Goal: Information Seeking & Learning: Learn about a topic

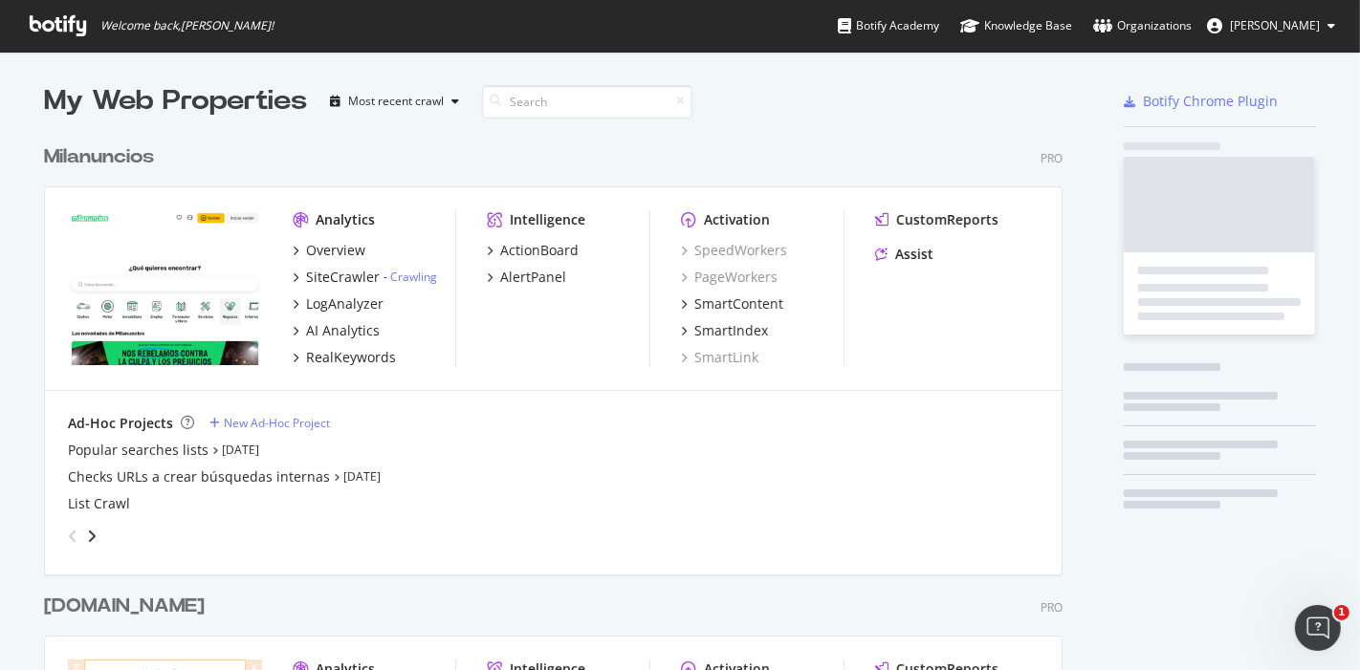
scroll to position [5394, 1017]
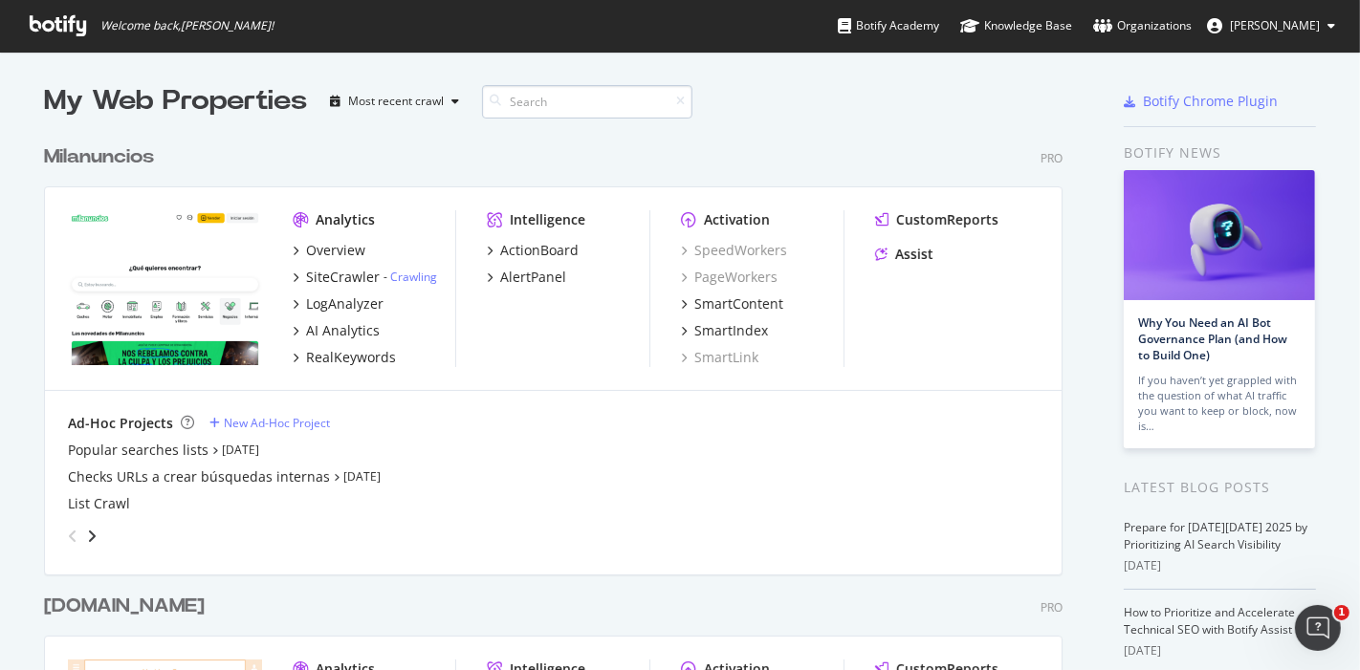
click at [572, 95] on input at bounding box center [587, 101] width 210 height 33
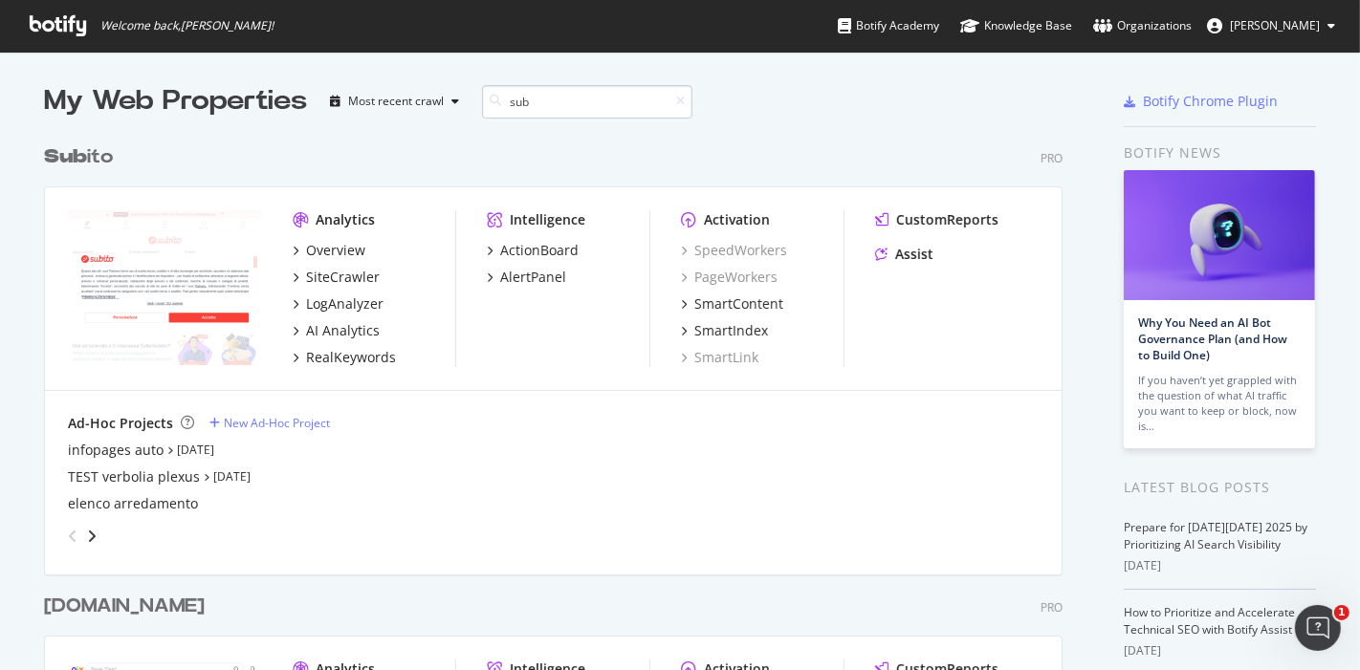
scroll to position [16, 17]
type input "sub"
click at [312, 253] on div "Overview" at bounding box center [335, 250] width 59 height 19
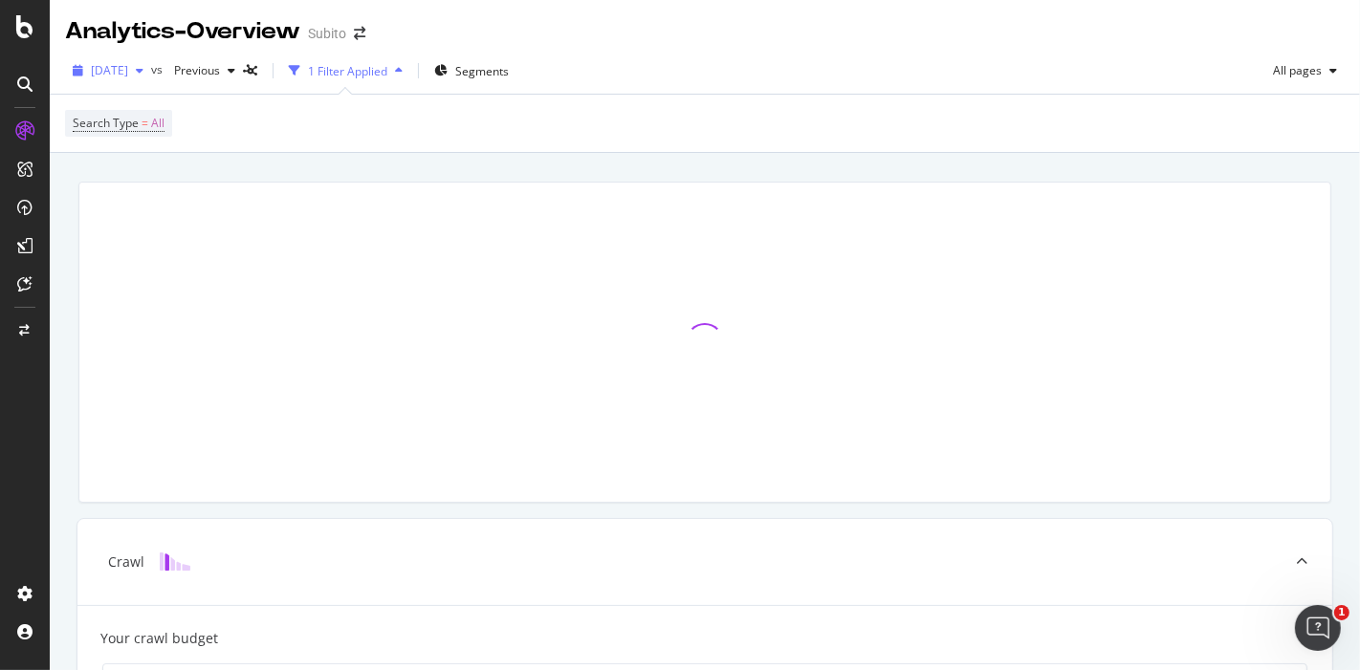
click at [128, 70] on span "[DATE]" at bounding box center [109, 70] width 37 height 16
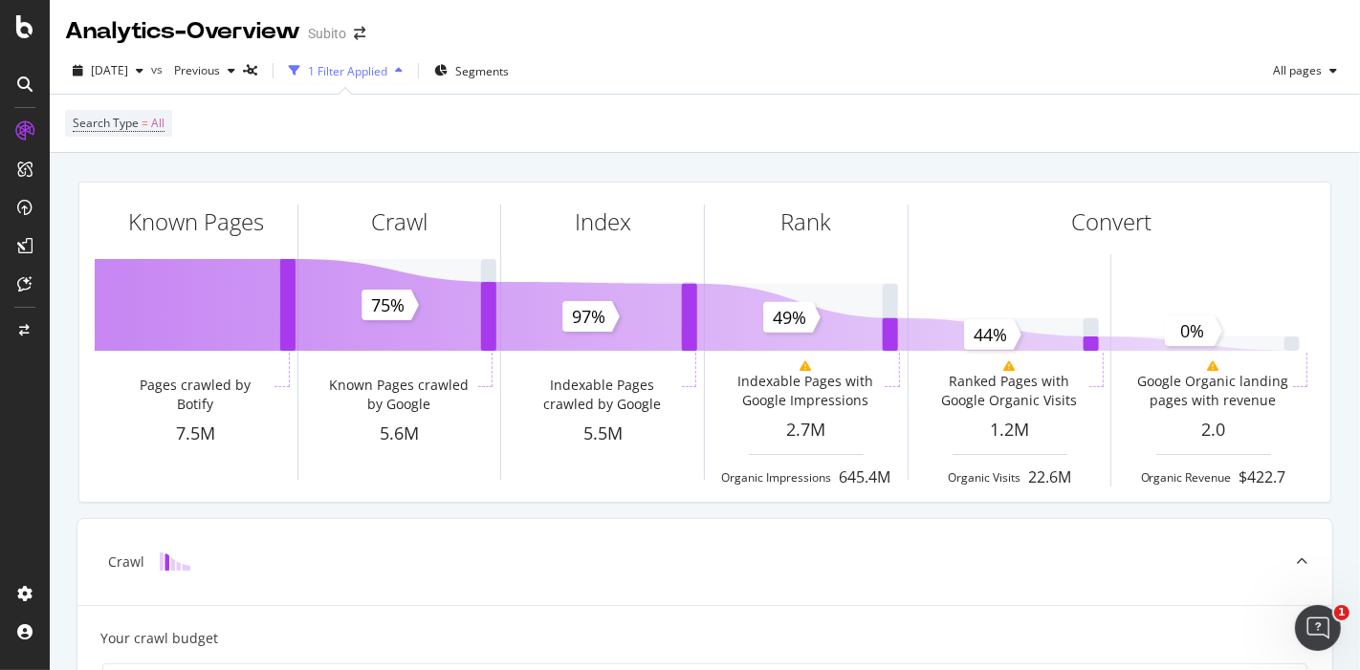
click at [736, 55] on div "2025 Oct. 3rd vs Previous 1 Filter Applied Segments All pages" at bounding box center [705, 74] width 1310 height 38
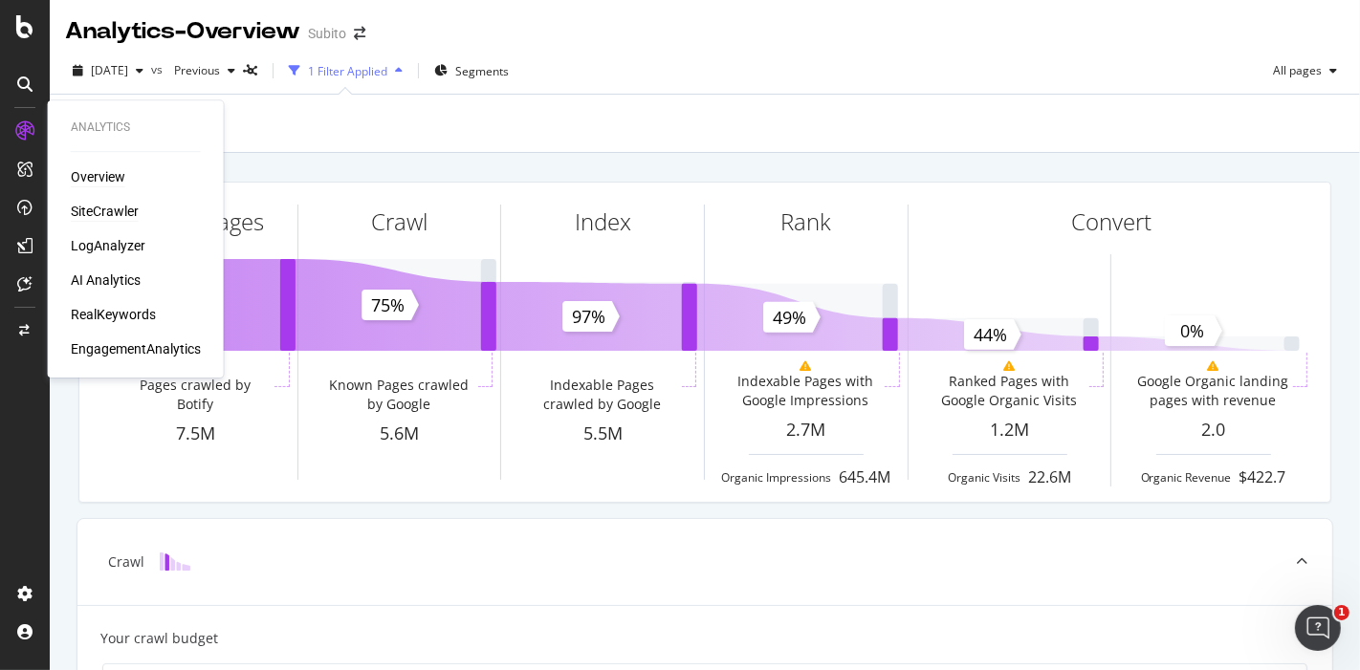
click at [103, 203] on div "SiteCrawler" at bounding box center [105, 211] width 68 height 19
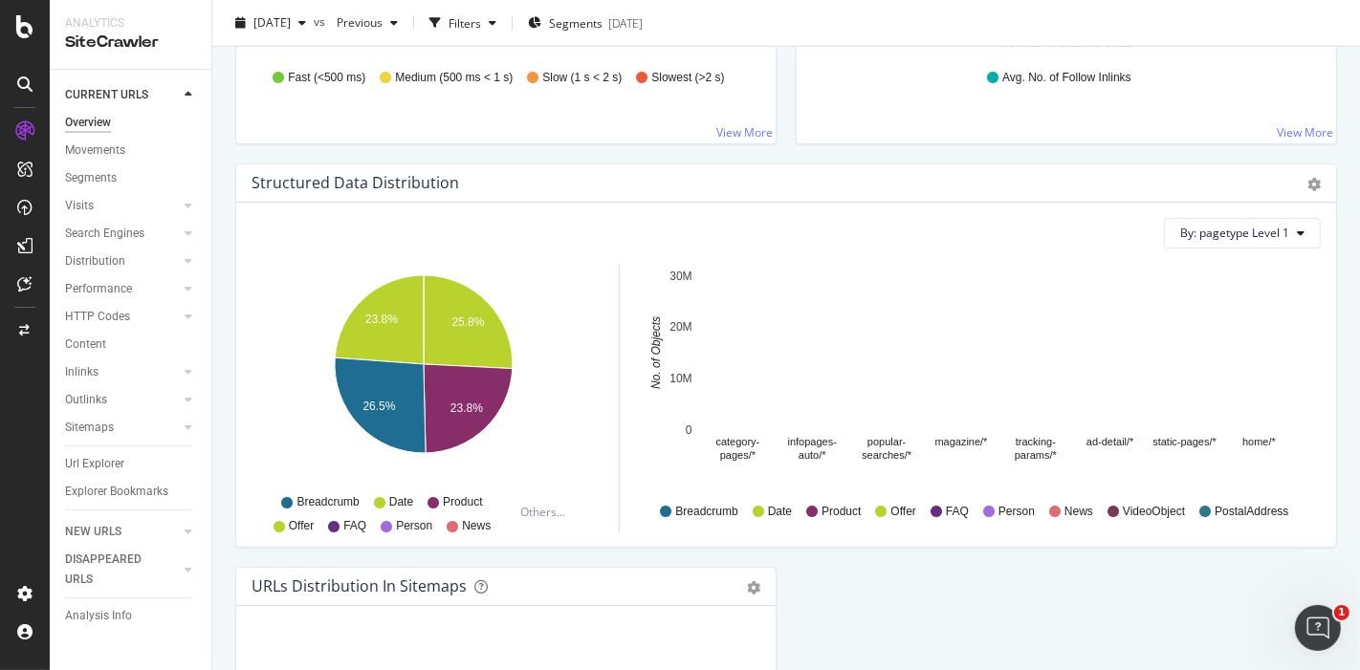
scroll to position [2018, 0]
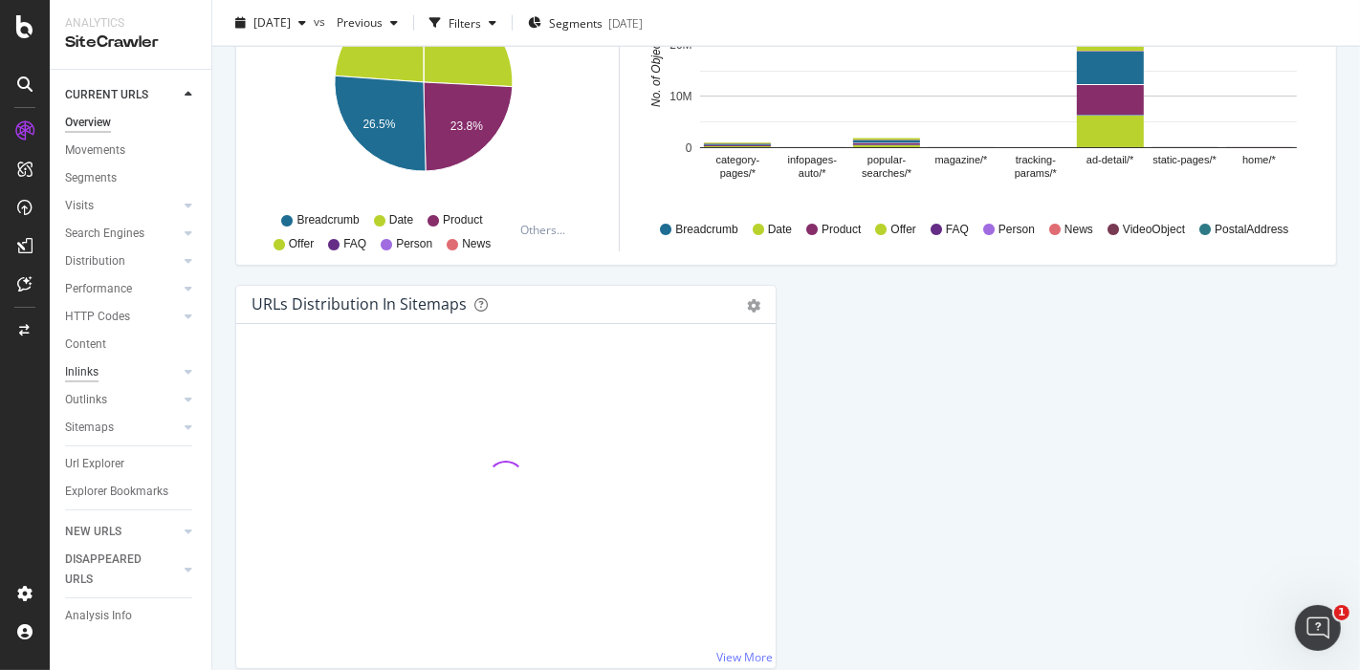
click at [75, 378] on div "Inlinks" at bounding box center [81, 372] width 33 height 20
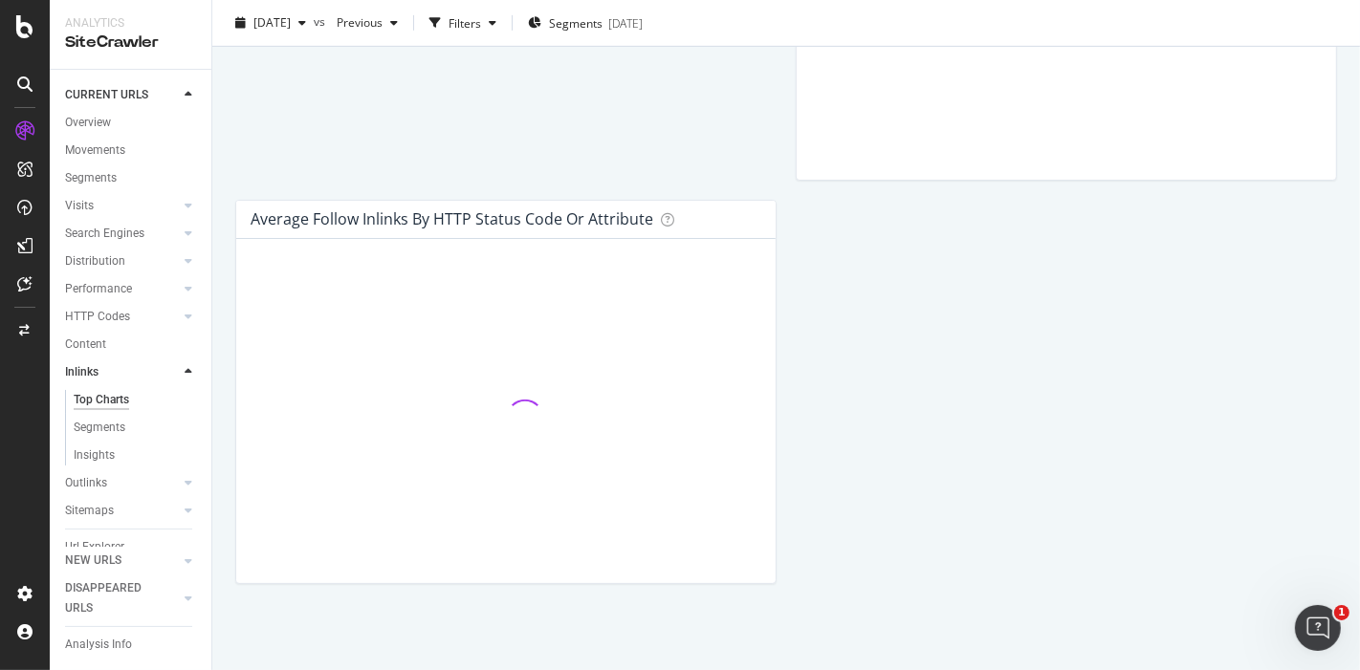
scroll to position [862, 0]
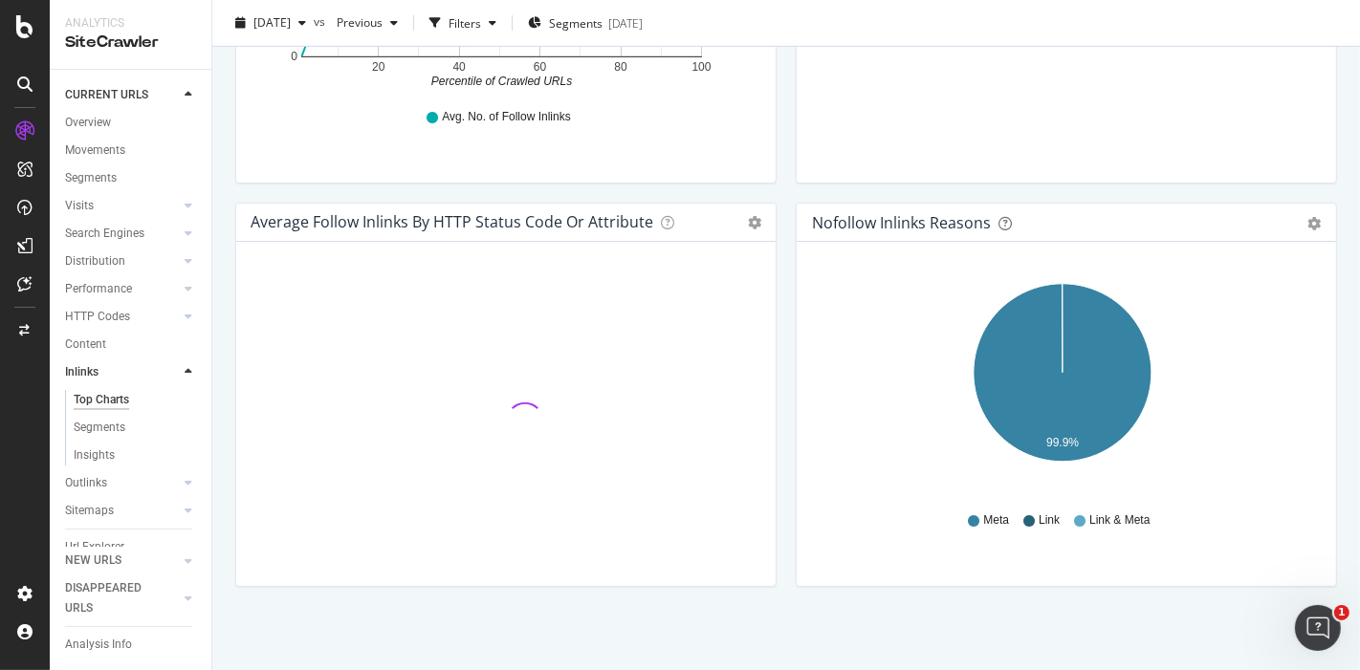
click at [786, 185] on div "Average Number of Distinct Anchor Texts Chart (by Value) Table Expand Export as…" at bounding box center [1066, 0] width 560 height 403
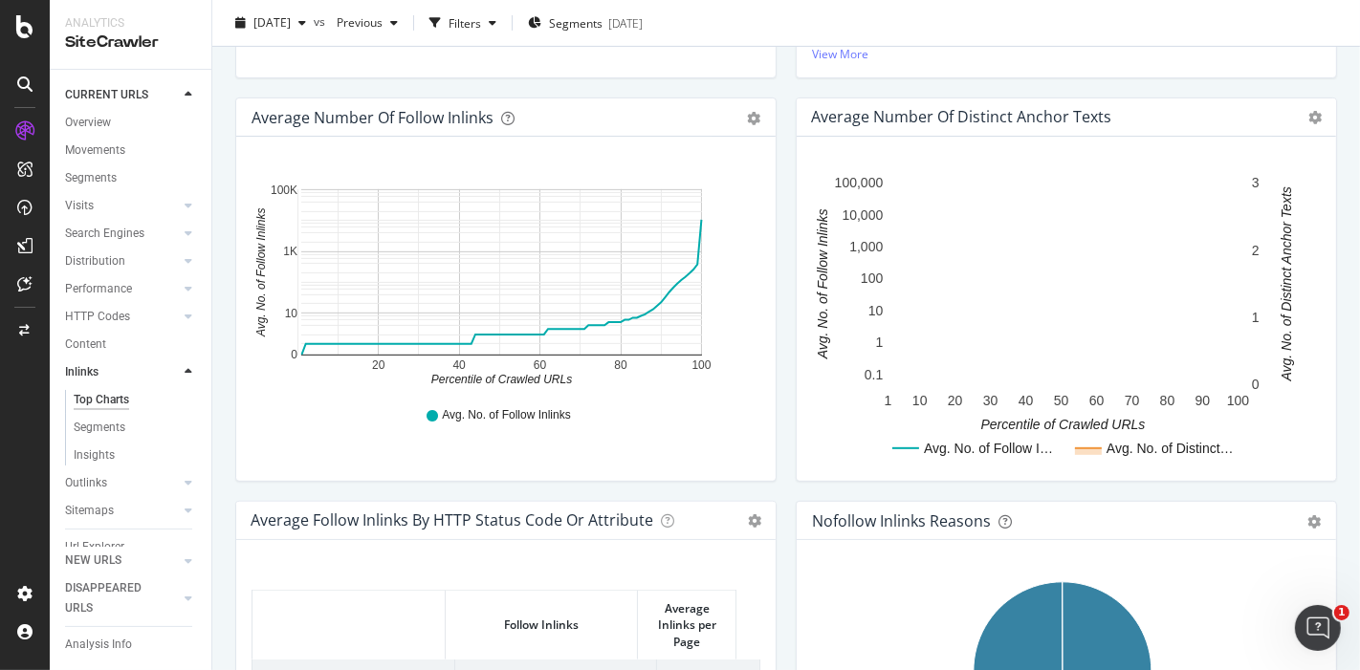
scroll to position [531, 0]
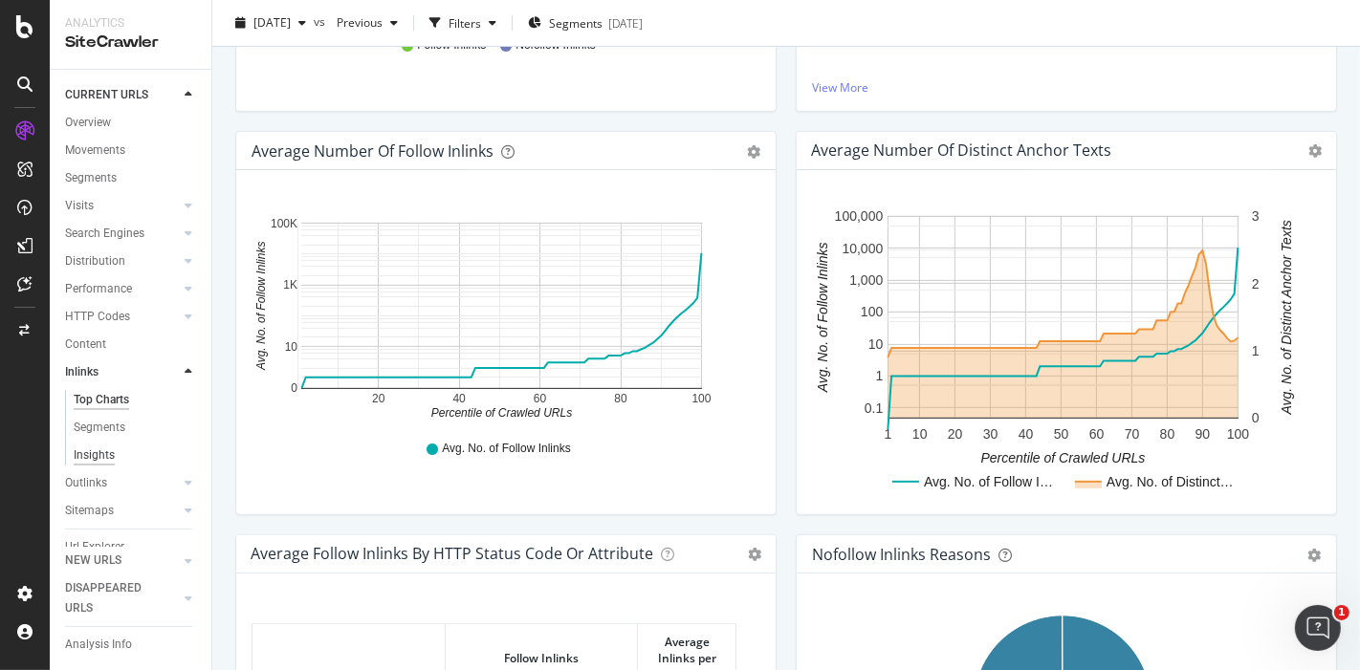
click at [112, 454] on div "Insights" at bounding box center [94, 456] width 41 height 20
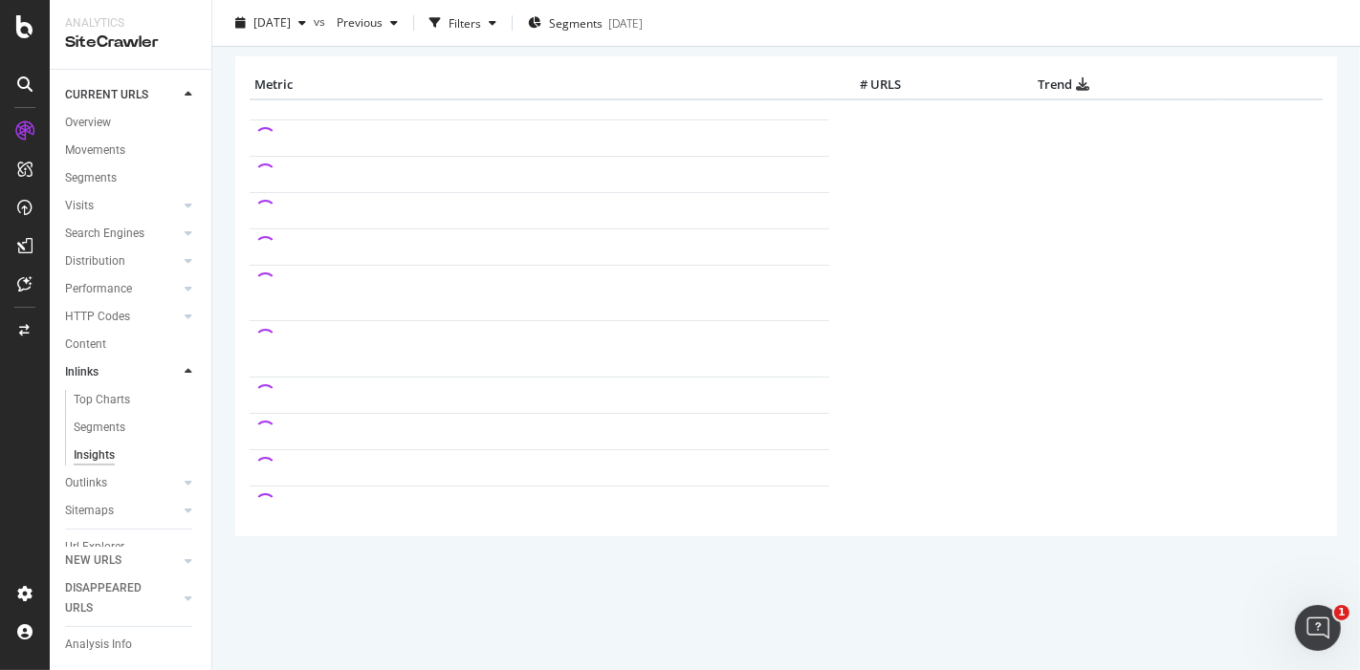
scroll to position [95, 0]
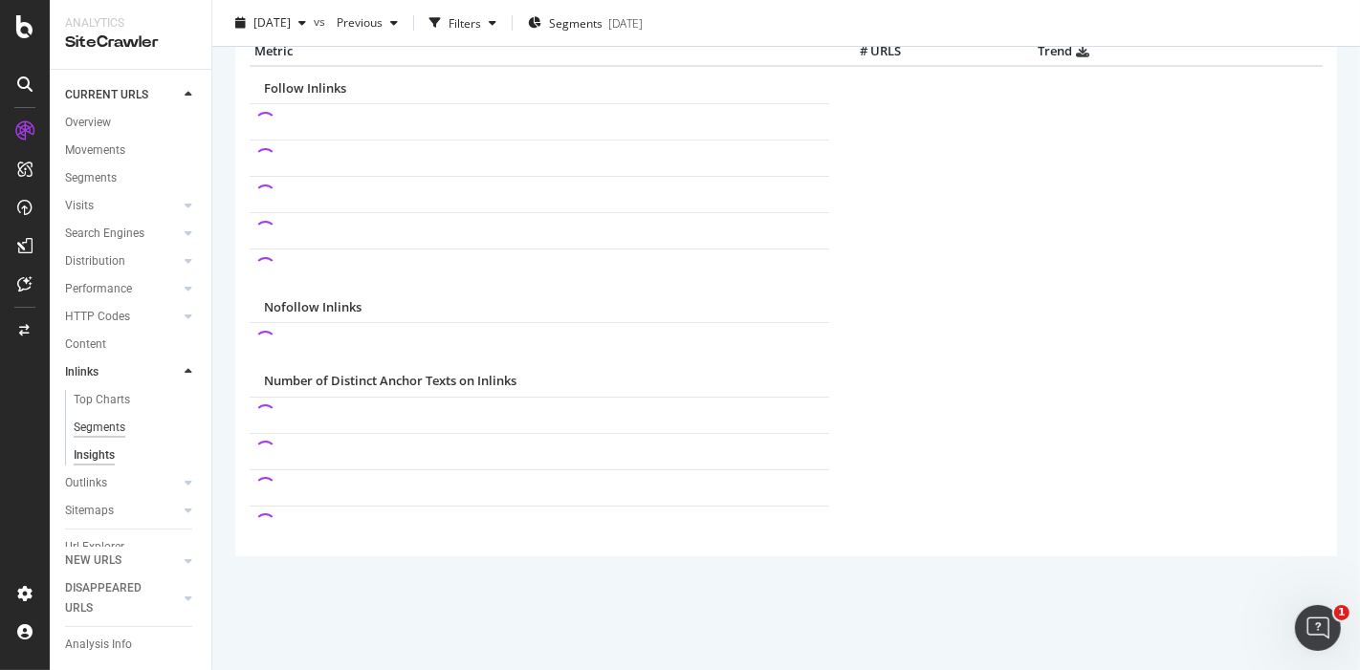
click at [90, 427] on div "Segments" at bounding box center [100, 428] width 52 height 20
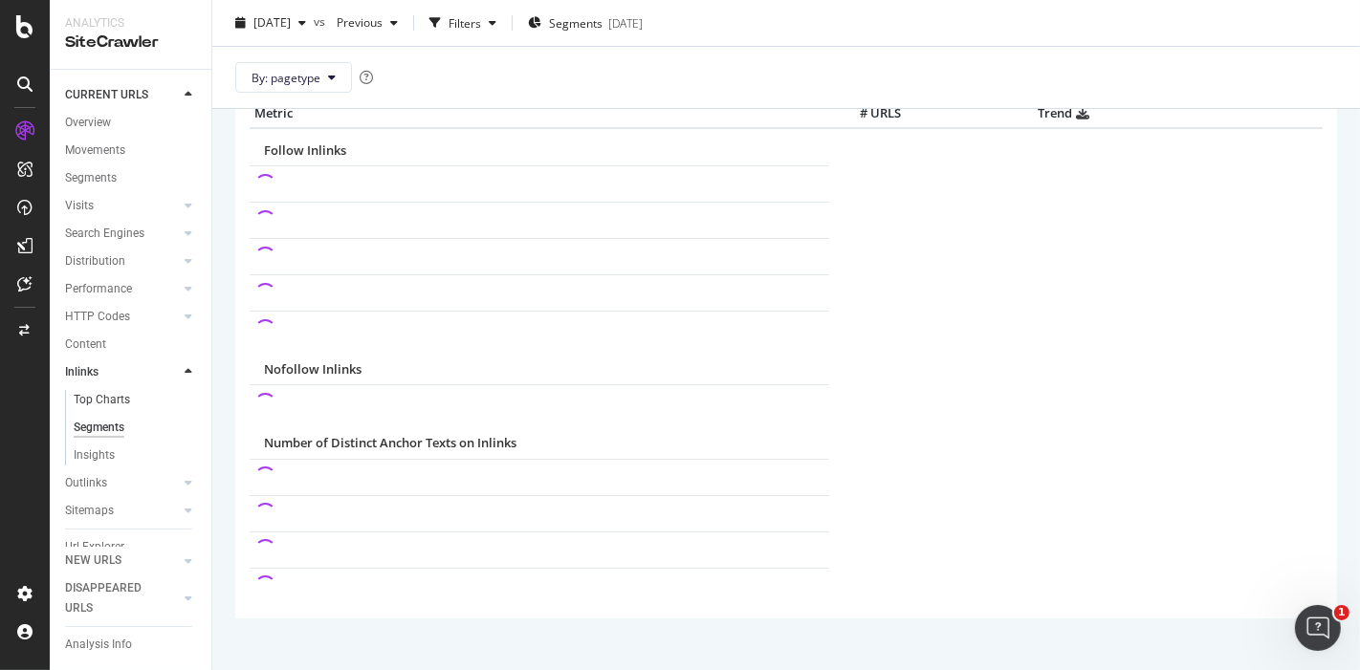
scroll to position [45, 0]
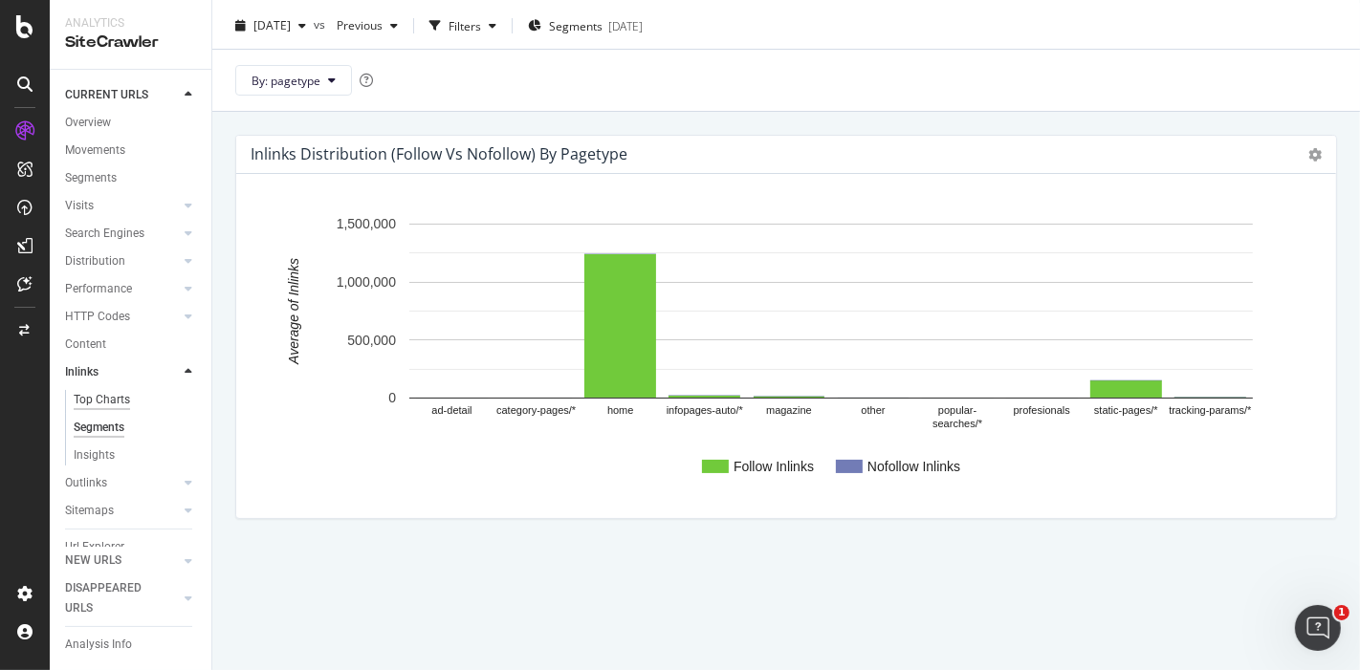
click at [103, 392] on div "Top Charts" at bounding box center [102, 400] width 56 height 20
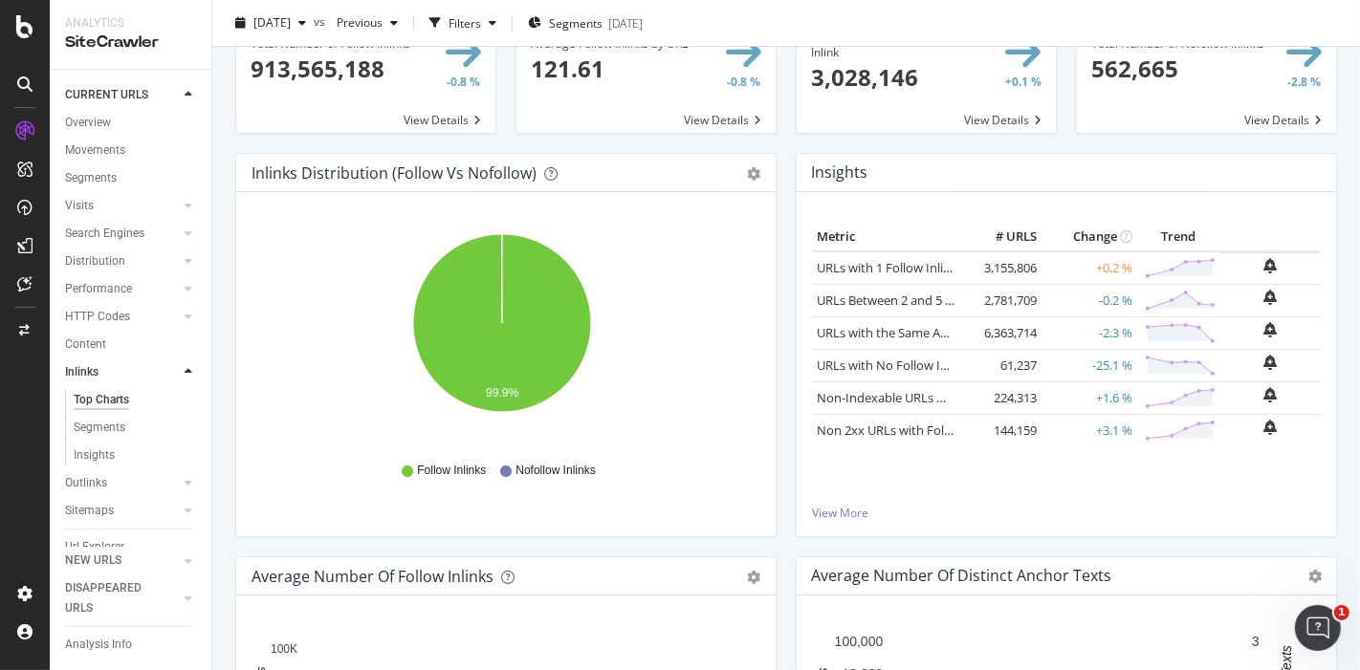
scroll to position [106, 0]
drag, startPoint x: 70, startPoint y: 366, endPoint x: 118, endPoint y: 344, distance: 52.6
click at [71, 366] on div "Inlinks" at bounding box center [81, 372] width 33 height 20
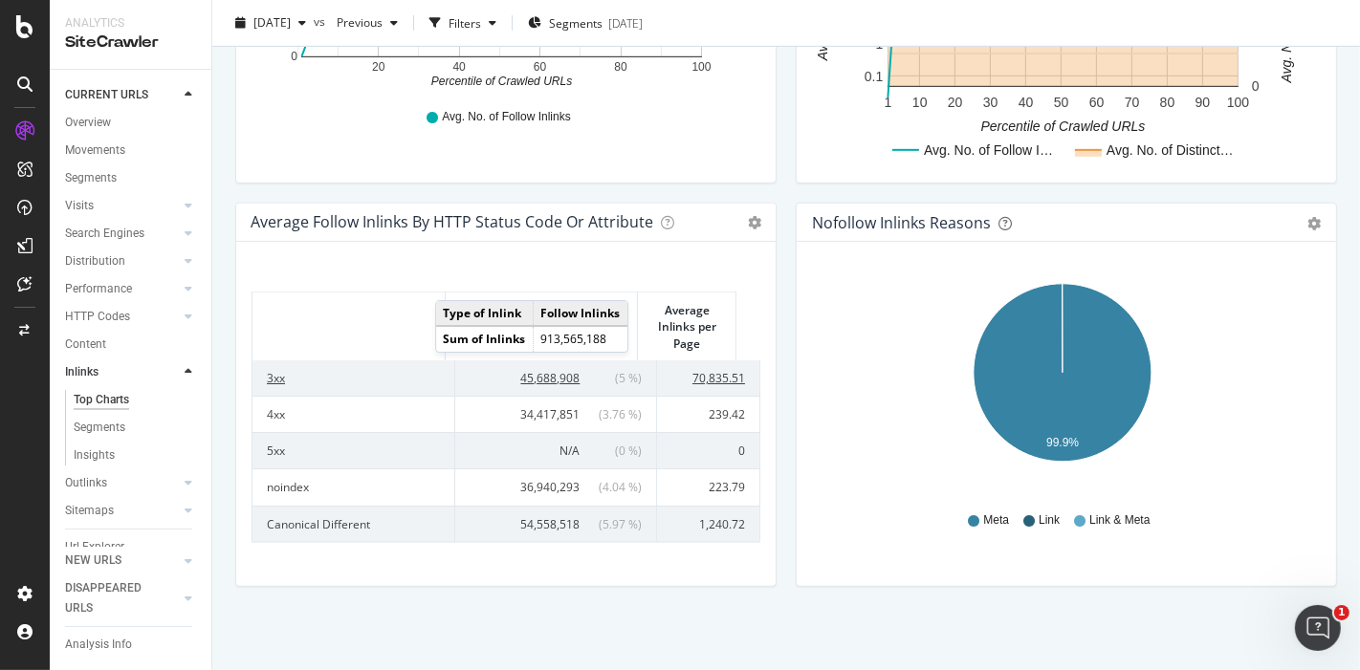
scroll to position [0, 0]
click at [796, 408] on div "Hold CTRL while clicking to filter the report. 99.9% Reason for Nofollow status…" at bounding box center [1065, 414] width 539 height 344
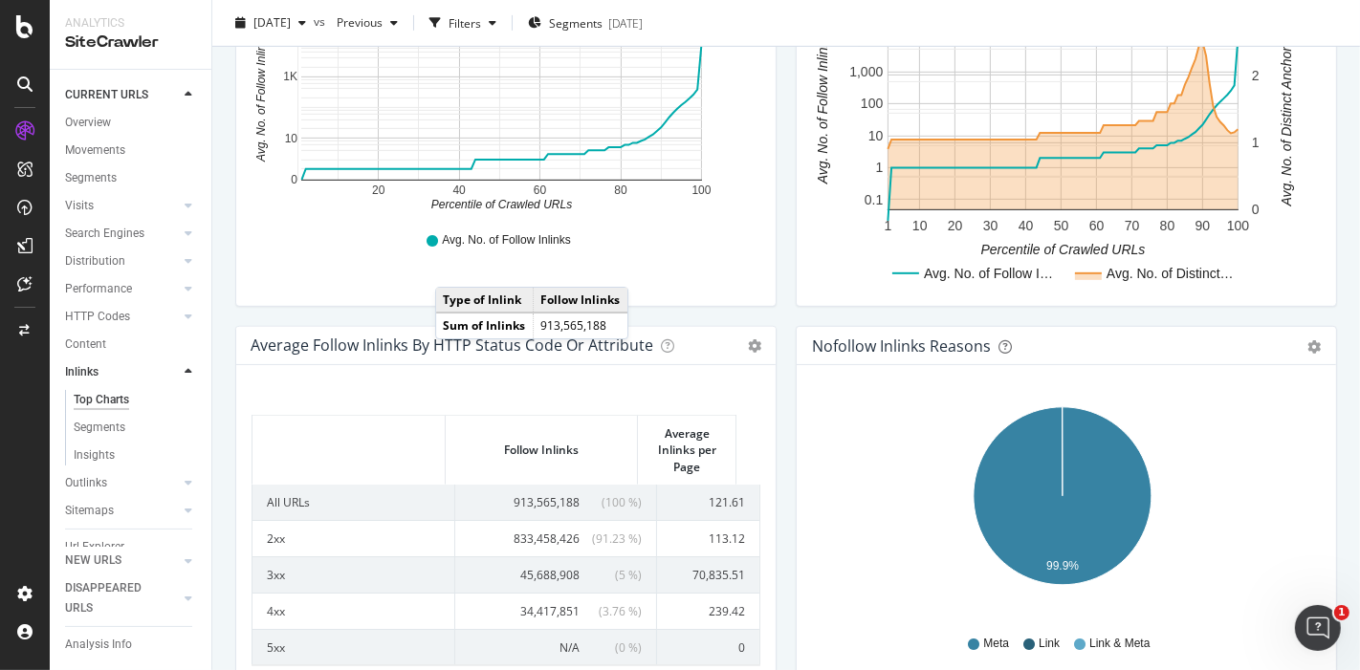
scroll to position [544, 0]
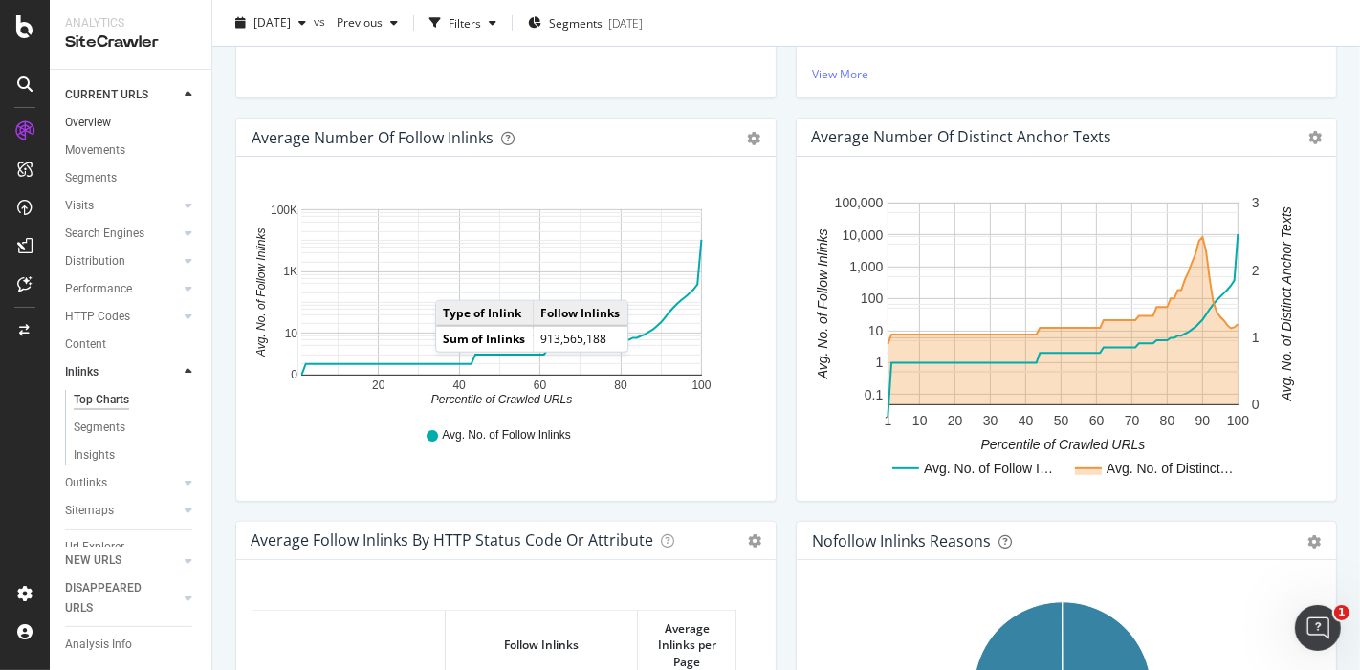
drag, startPoint x: 100, startPoint y: 115, endPoint x: 194, endPoint y: 126, distance: 94.4
click at [100, 115] on div "Overview" at bounding box center [88, 123] width 46 height 20
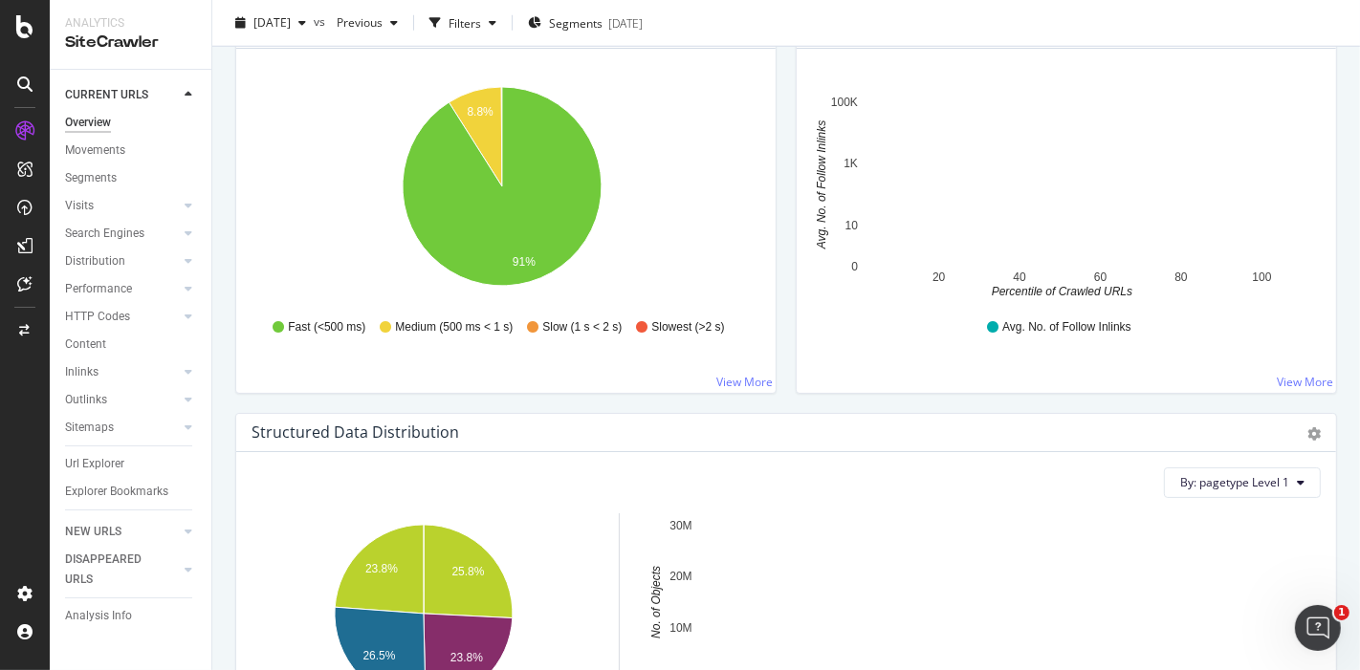
scroll to position [1381, 0]
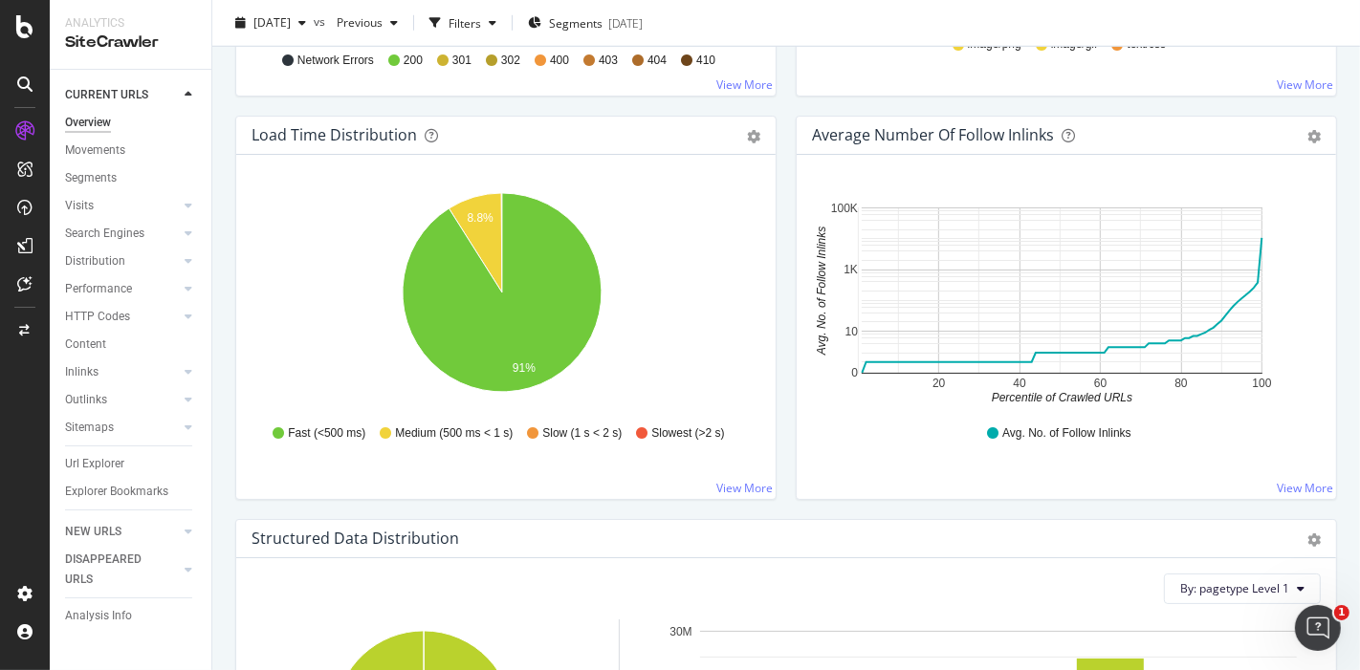
click at [1288, 132] on div "Chart (by Value) Table Export as CSV Add to Custom Report" at bounding box center [1304, 134] width 33 height 19
click at [1307, 130] on icon "gear" at bounding box center [1313, 136] width 13 height 13
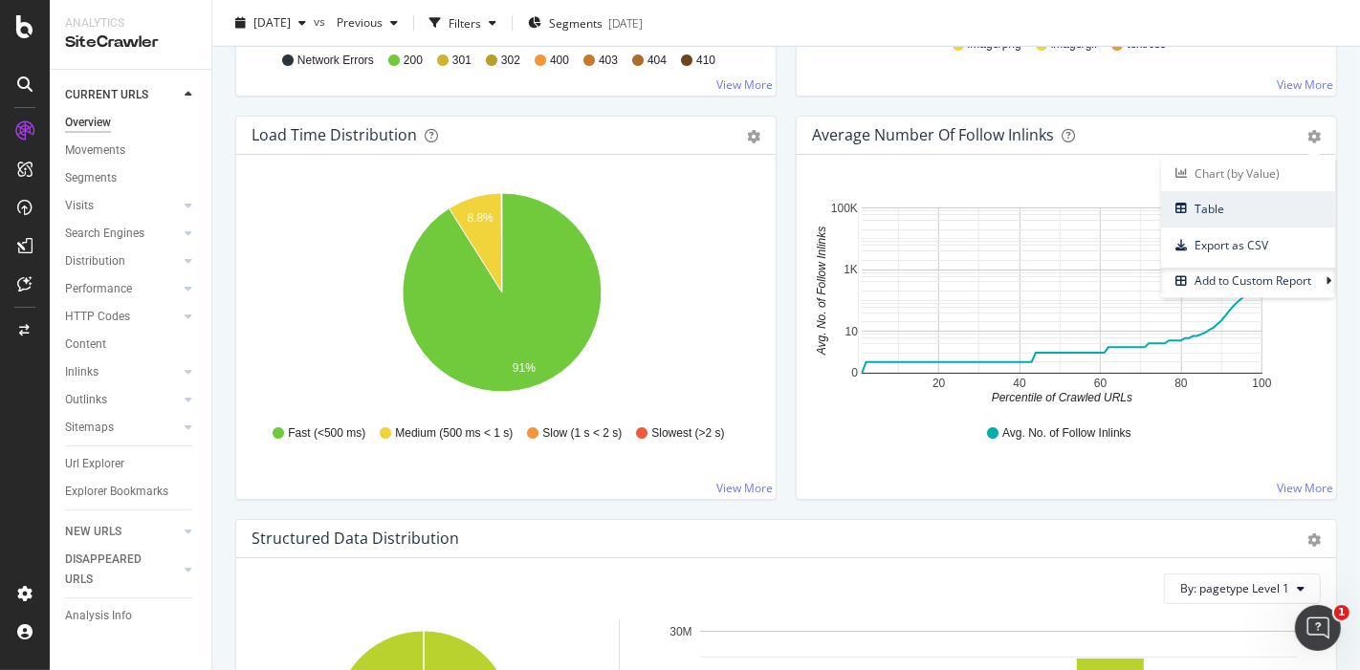
click at [1237, 201] on span "Table" at bounding box center [1248, 209] width 174 height 26
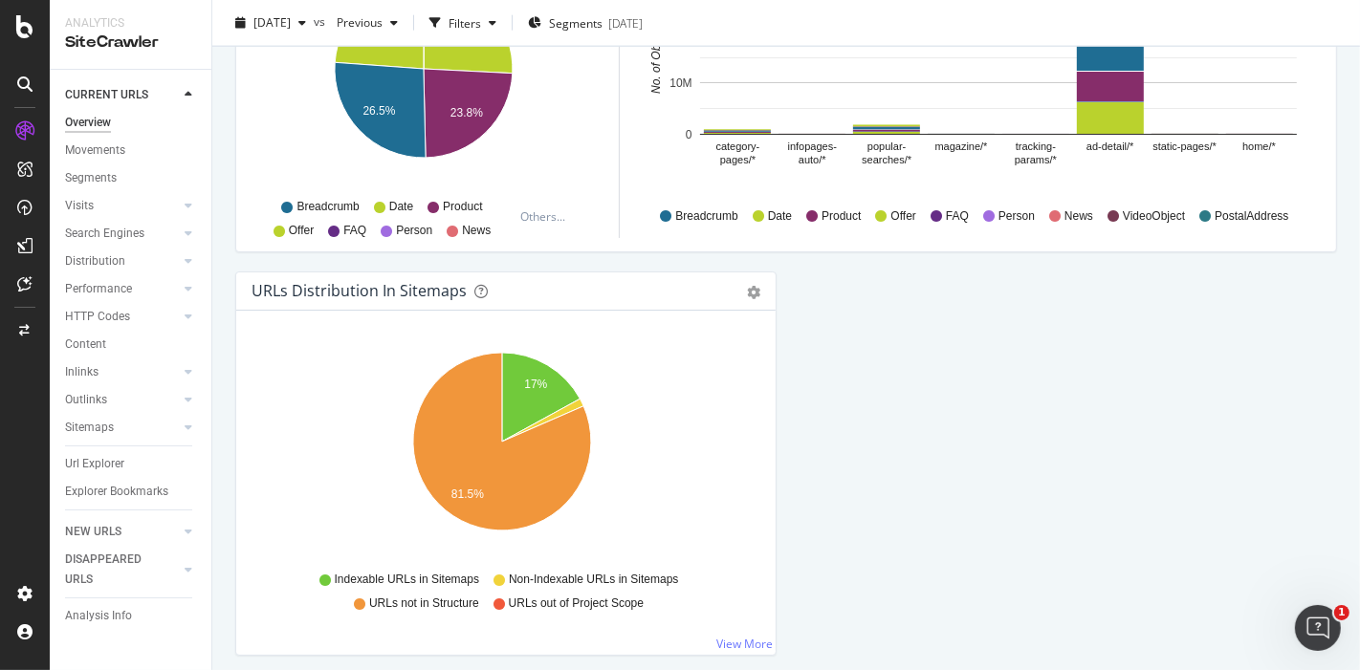
scroll to position [2099, 0]
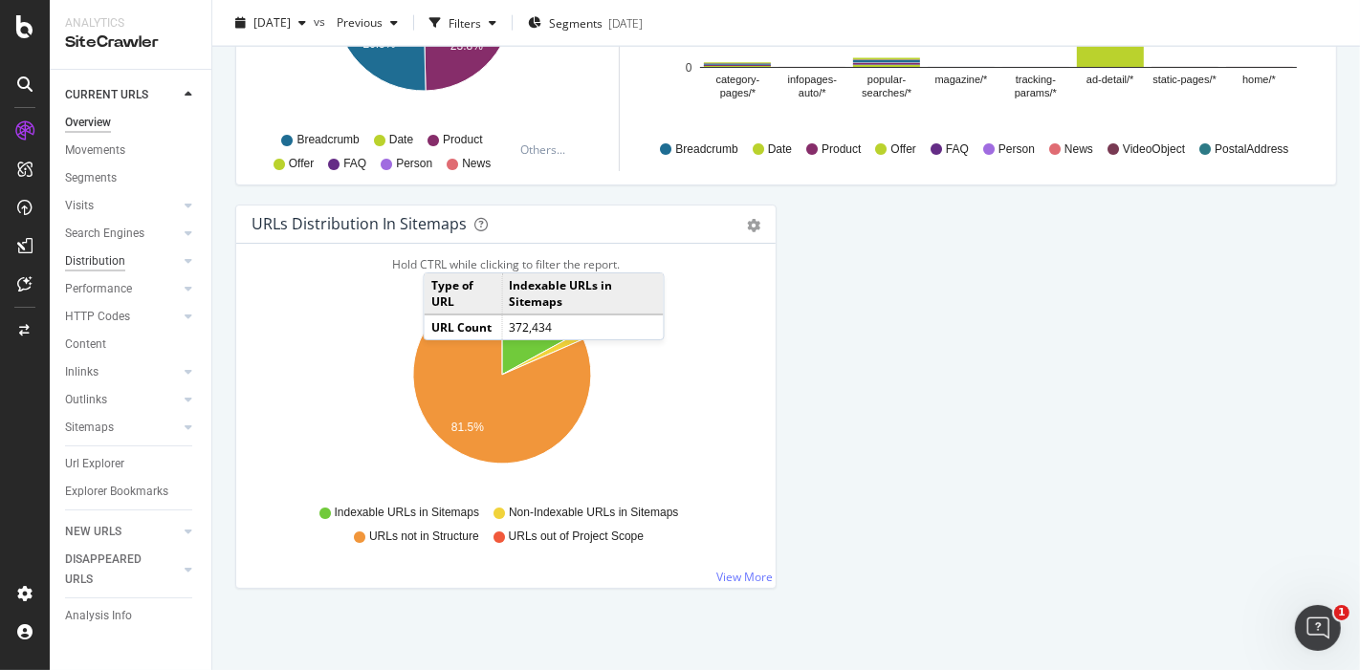
click at [120, 265] on div "Distribution" at bounding box center [95, 261] width 60 height 20
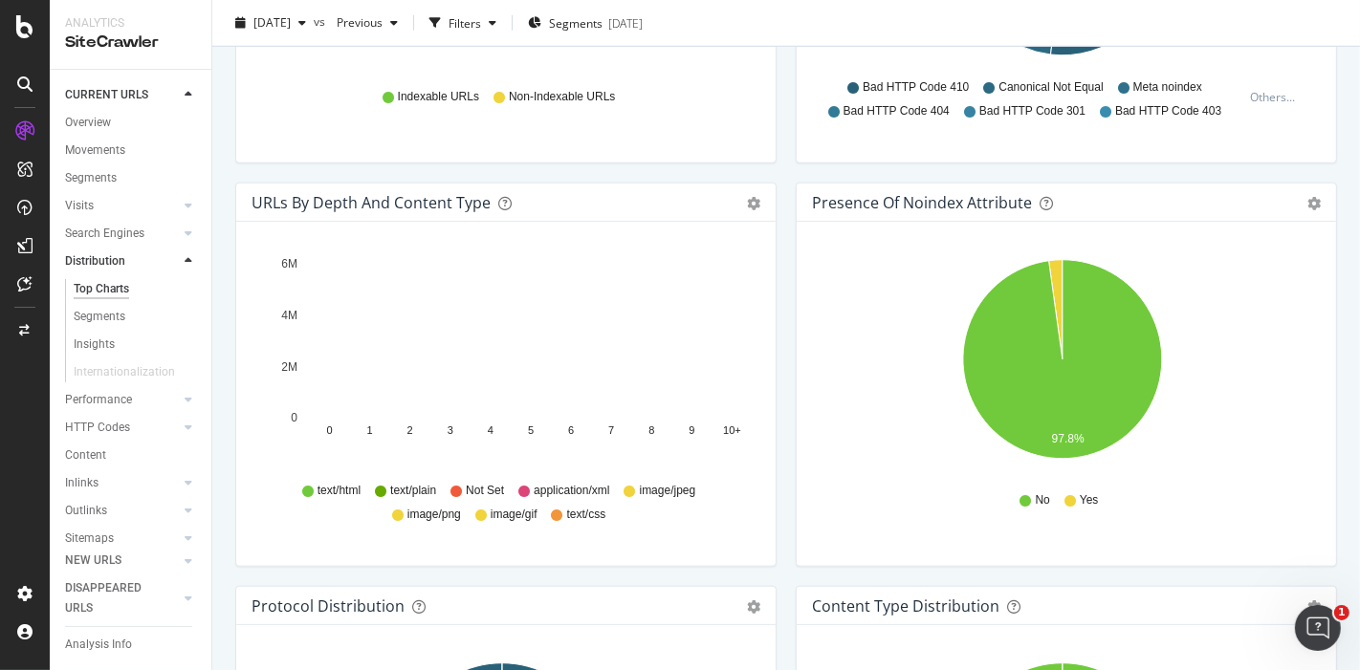
scroll to position [1284, 0]
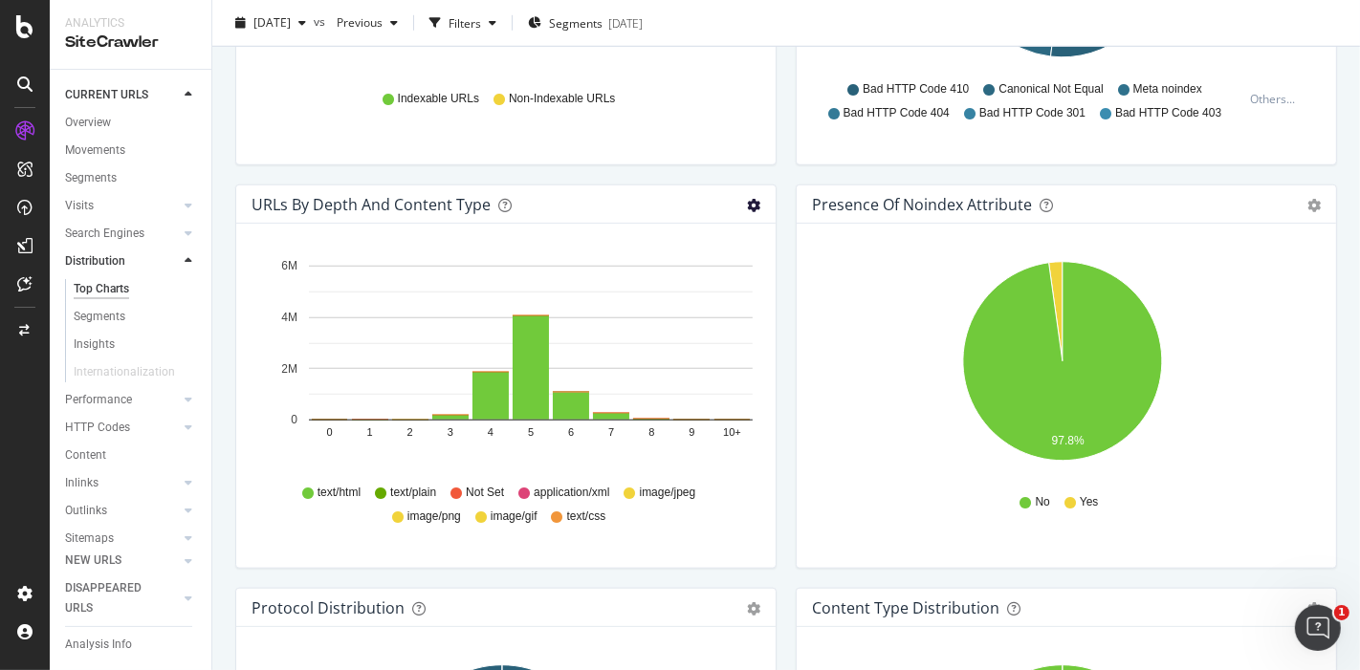
click at [747, 199] on icon "gear" at bounding box center [753, 205] width 13 height 13
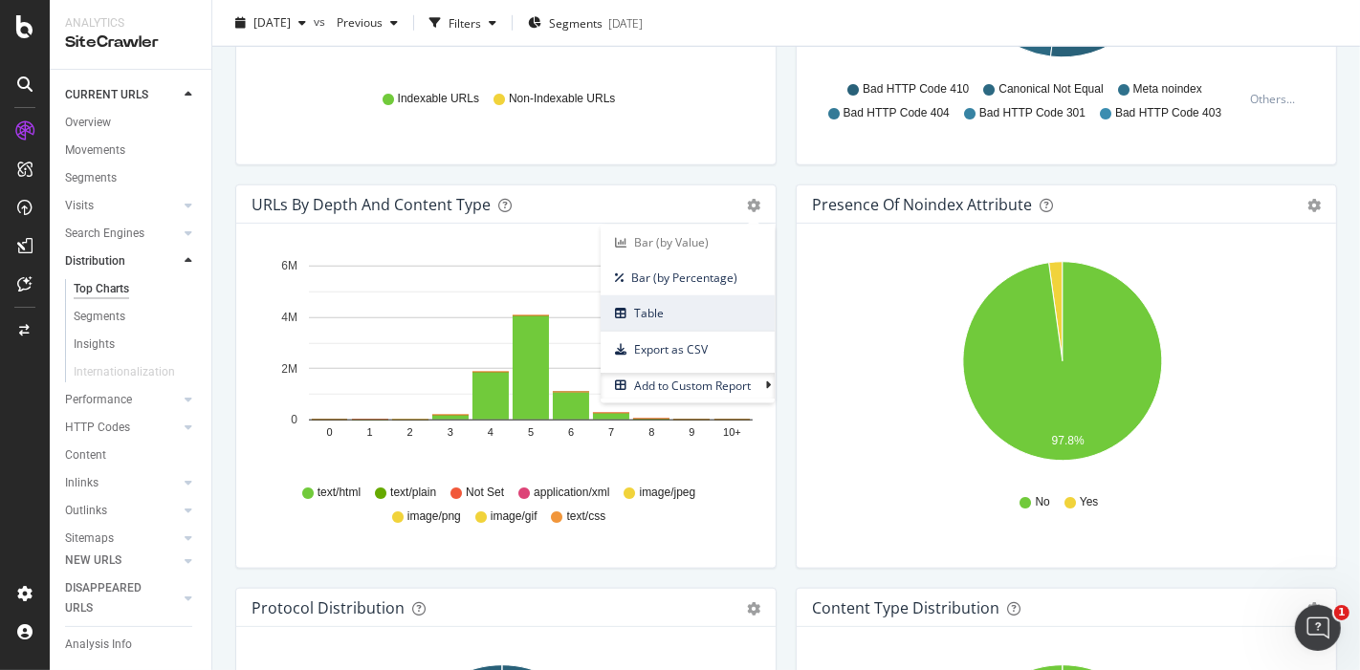
click at [678, 304] on span "Table" at bounding box center [687, 313] width 174 height 26
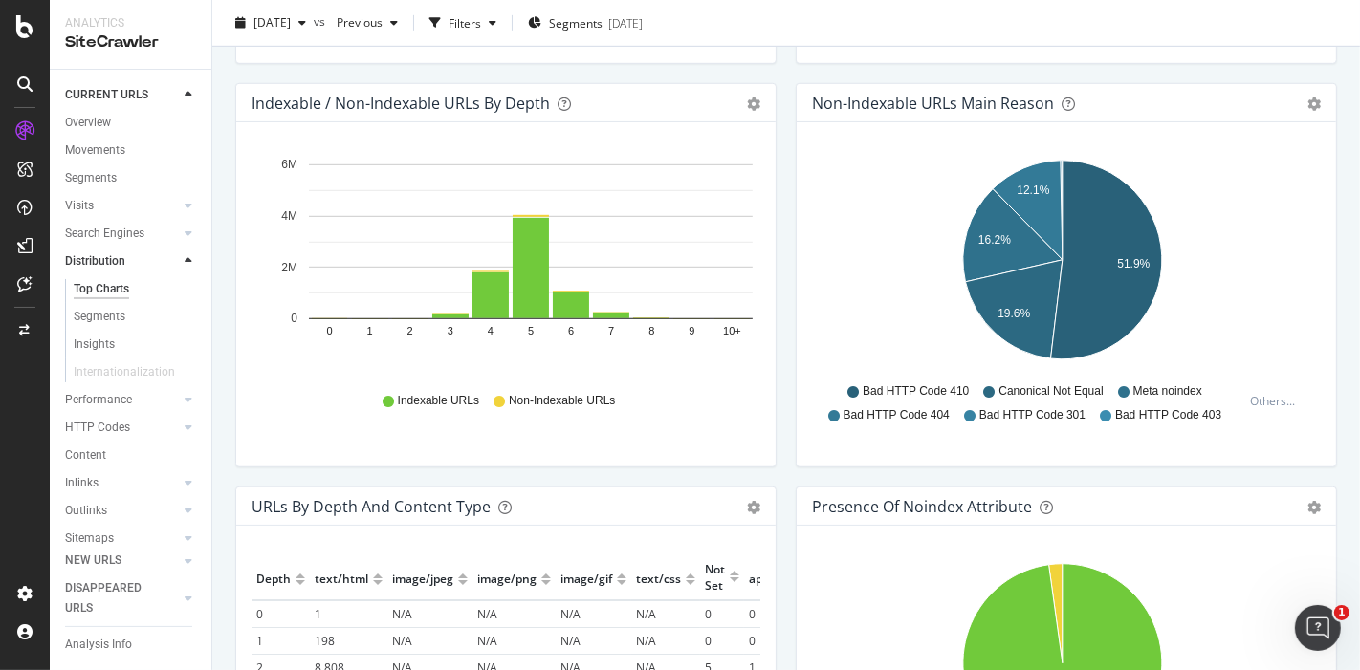
scroll to position [859, 0]
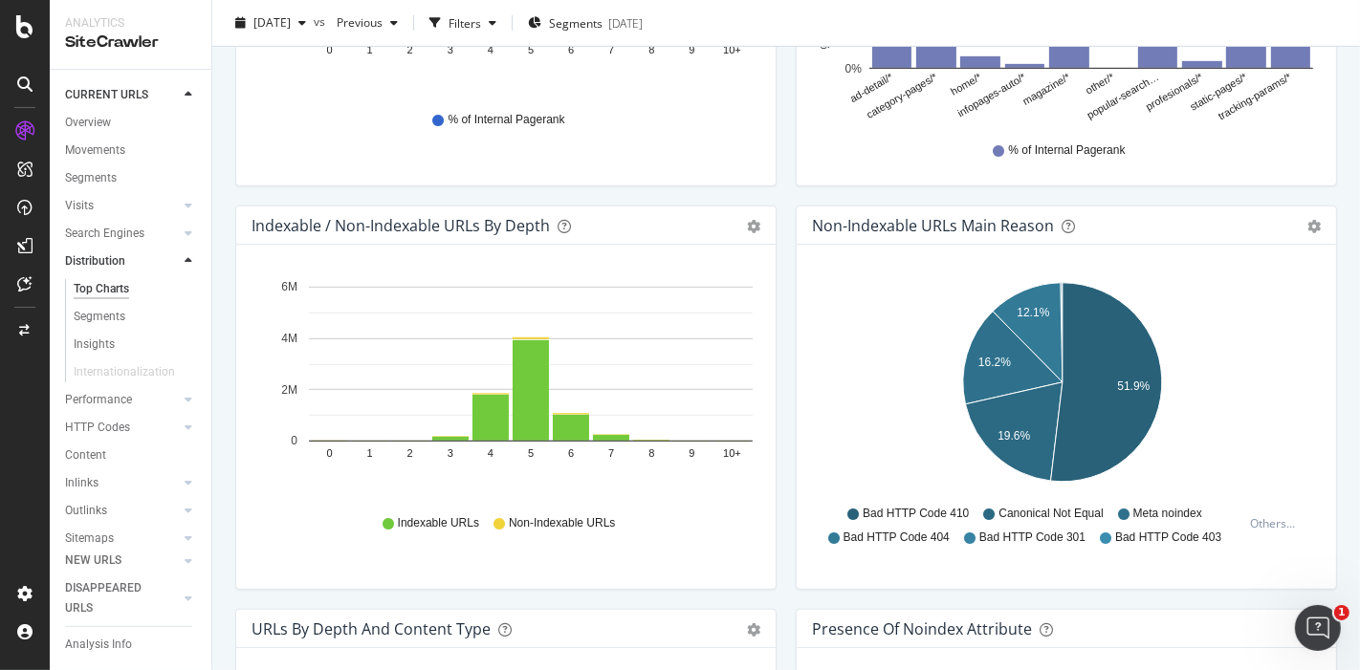
click at [748, 216] on div "Bar (by Value) Bar (by Percentage) Table Export as CSV Add to Custom Report" at bounding box center [753, 225] width 13 height 19
click at [747, 223] on icon "gear" at bounding box center [753, 226] width 13 height 13
click at [748, 506] on div "Indexable URLs Non-Indexable URLs" at bounding box center [505, 521] width 509 height 48
click at [751, 635] on div "Bar (by Value) Bar (by Percentage) Table Export as CSV Add to Custom Report" at bounding box center [753, 629] width 13 height 19
click at [748, 624] on icon "gear" at bounding box center [753, 629] width 13 height 13
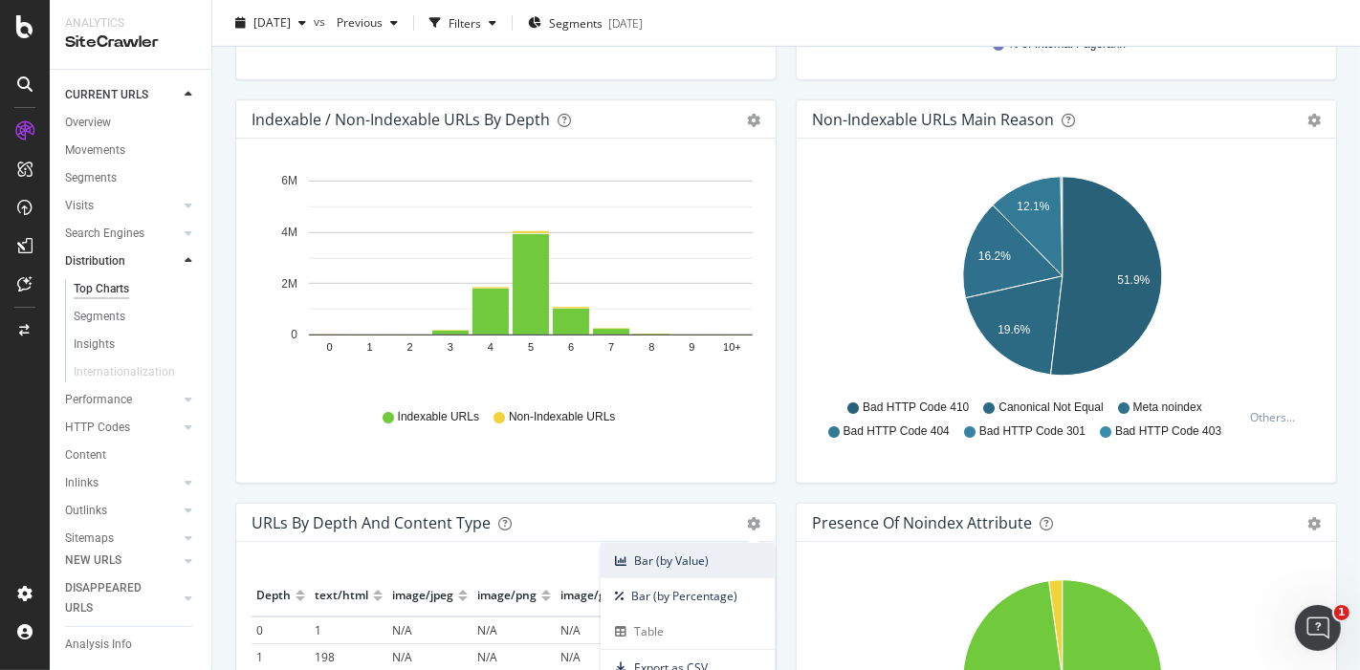
scroll to position [1072, 0]
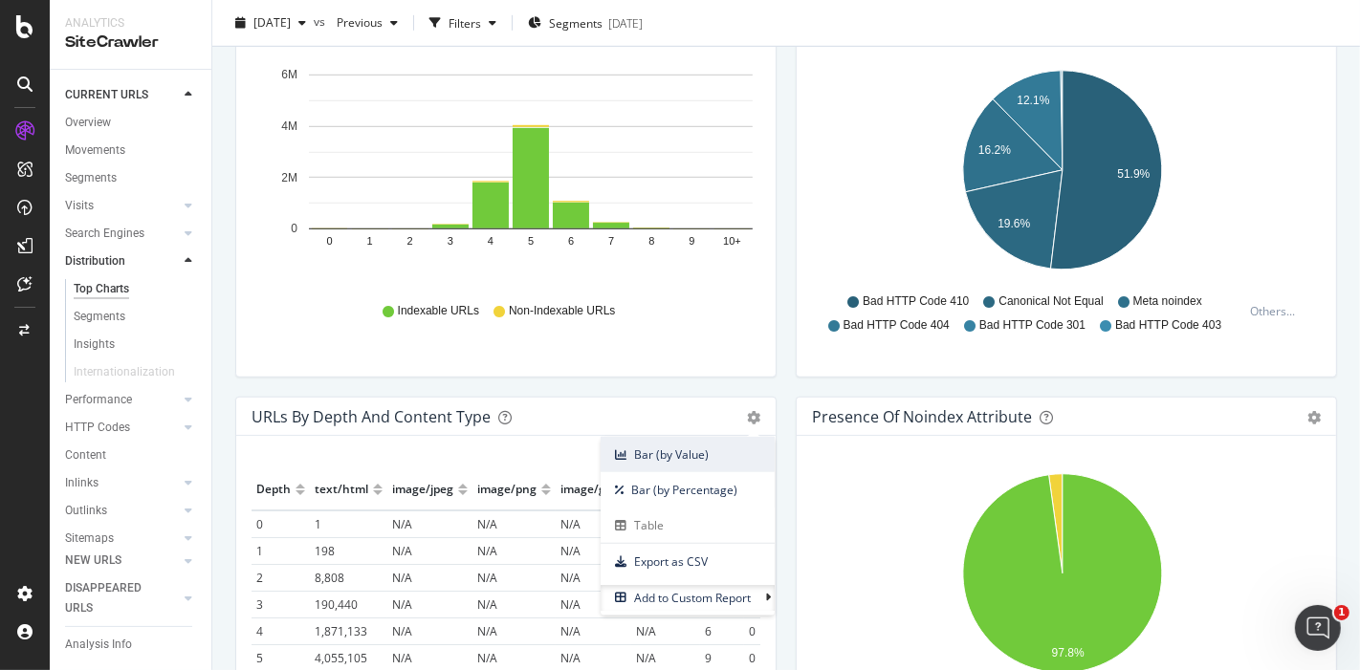
click at [631, 456] on span "Bar (by Value)" at bounding box center [687, 455] width 174 height 26
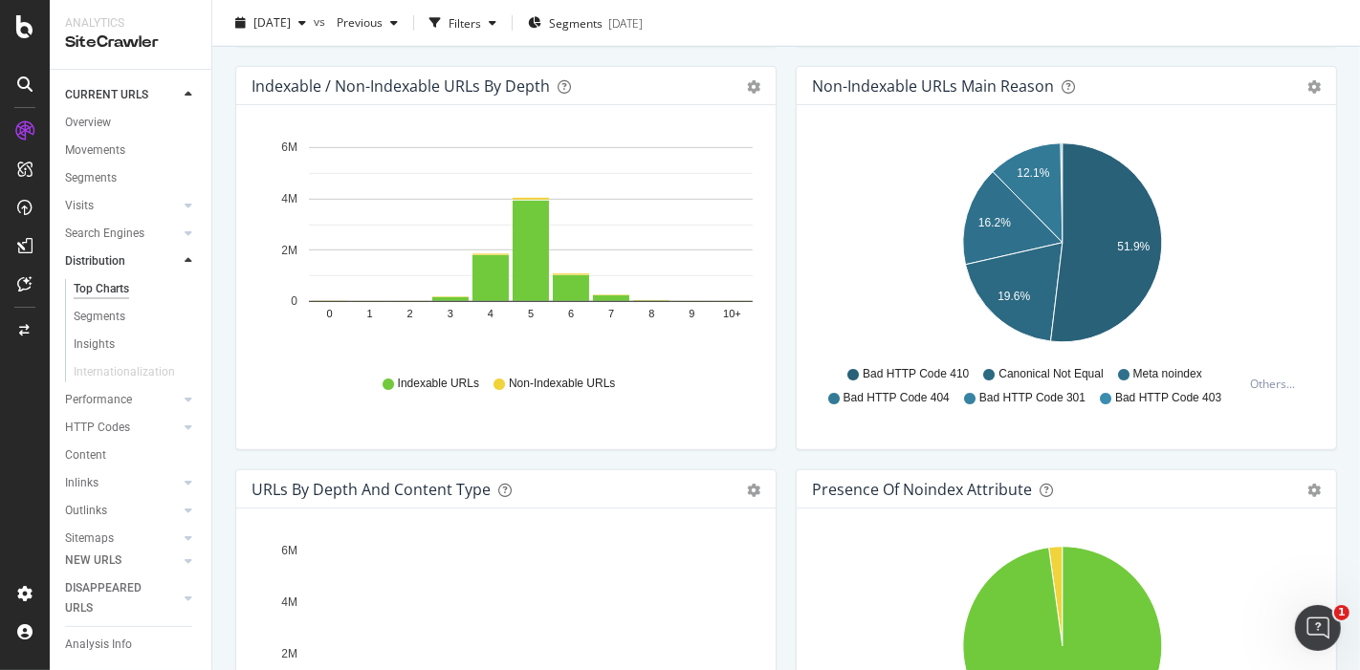
scroll to position [966, 0]
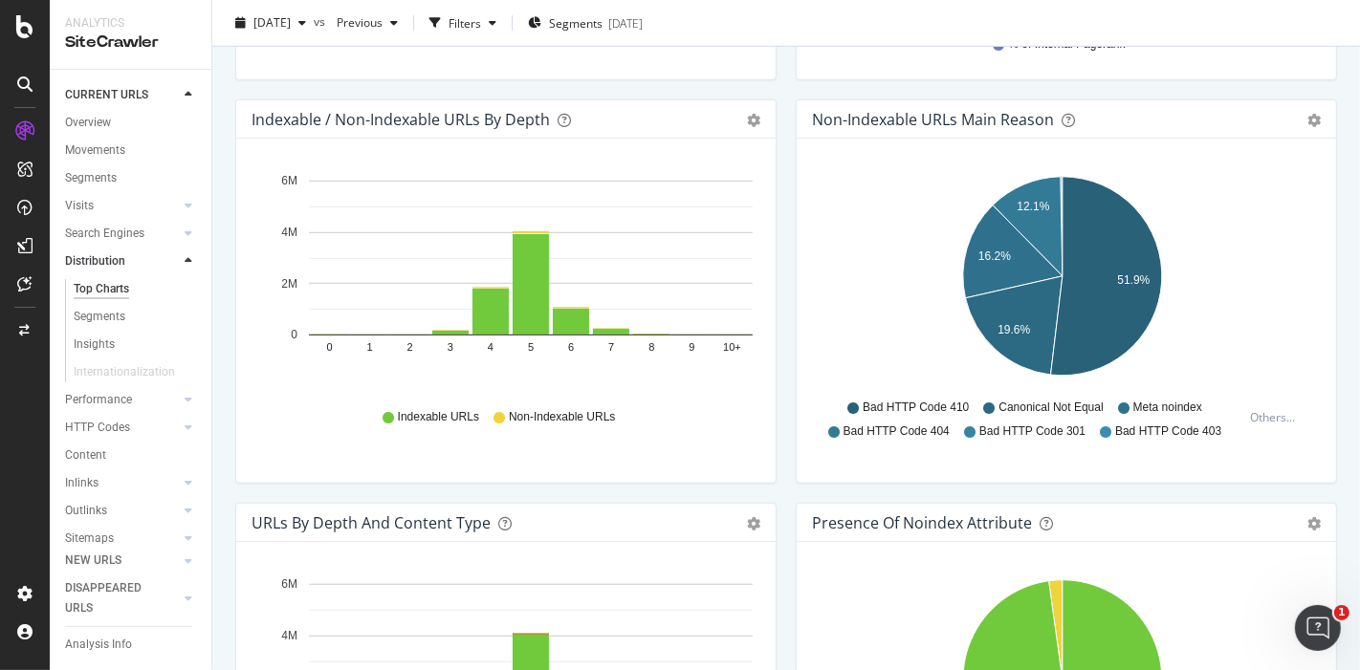
click at [733, 119] on div "Bar (by Value) Bar (by Percentage) Table Export as CSV Add to Custom Report" at bounding box center [744, 119] width 33 height 19
click at [747, 114] on icon "gear" at bounding box center [753, 120] width 13 height 13
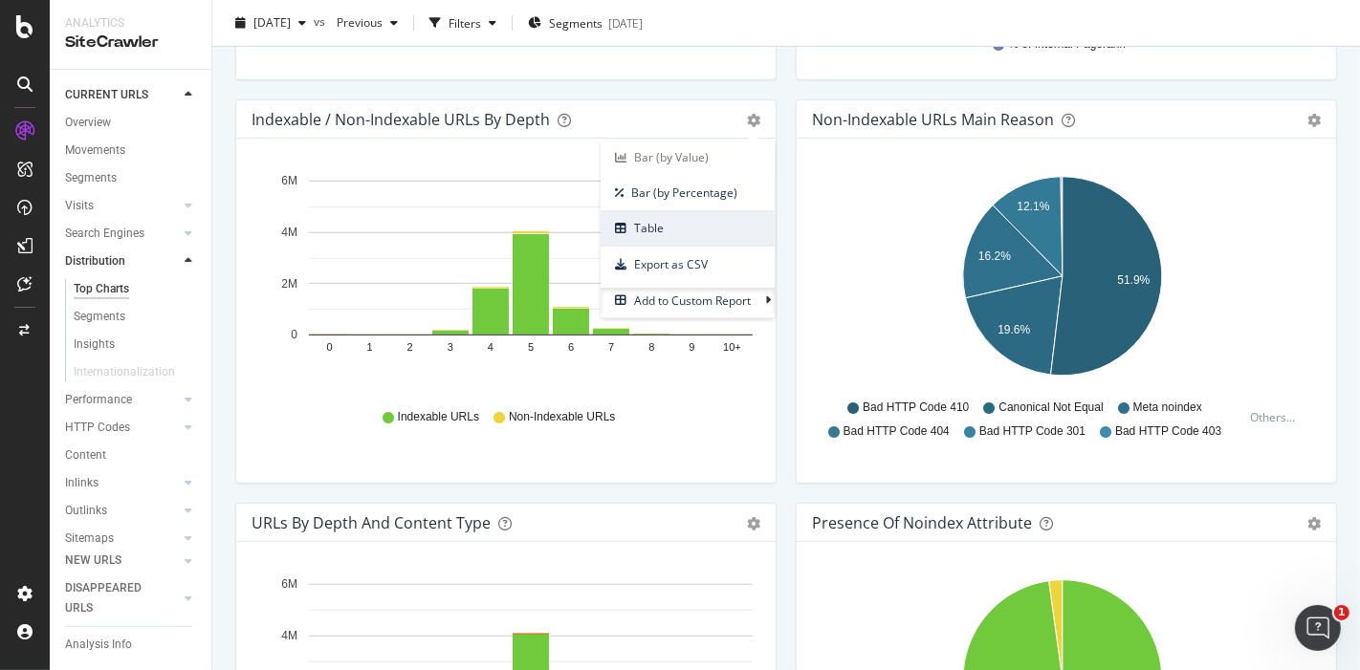
click at [665, 220] on span "Table" at bounding box center [687, 228] width 174 height 26
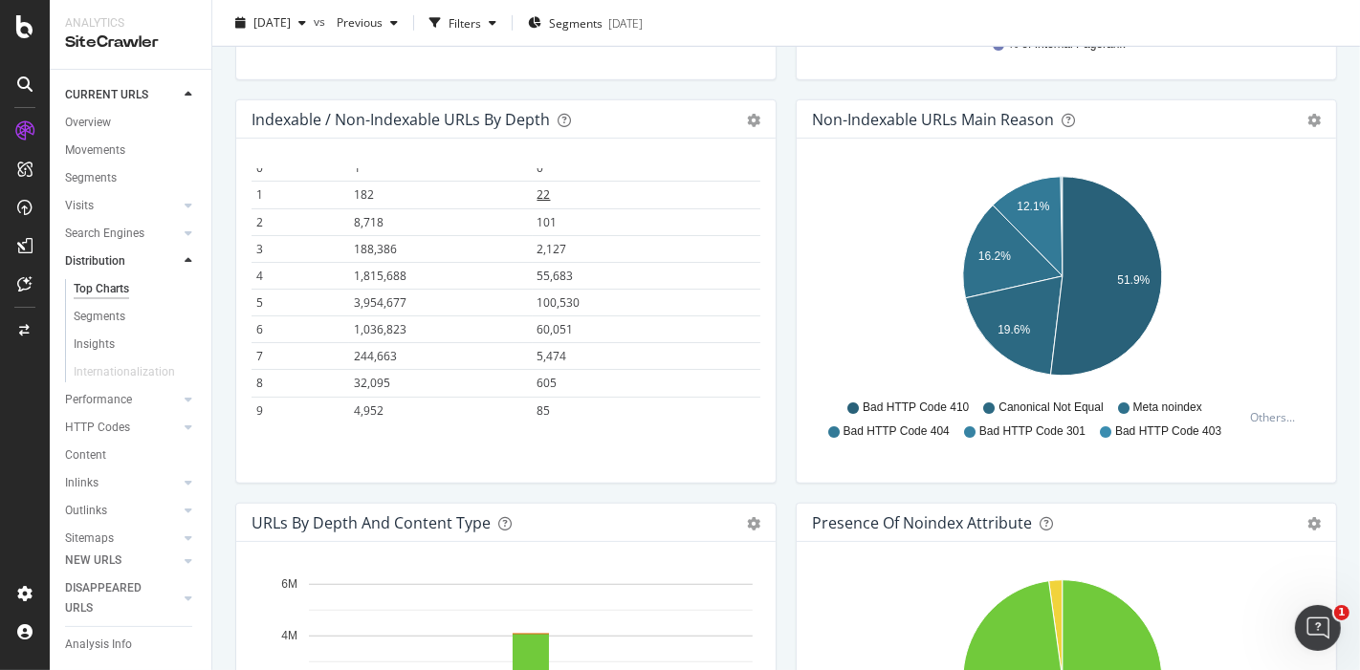
scroll to position [81, 0]
